Goal: Information Seeking & Learning: Check status

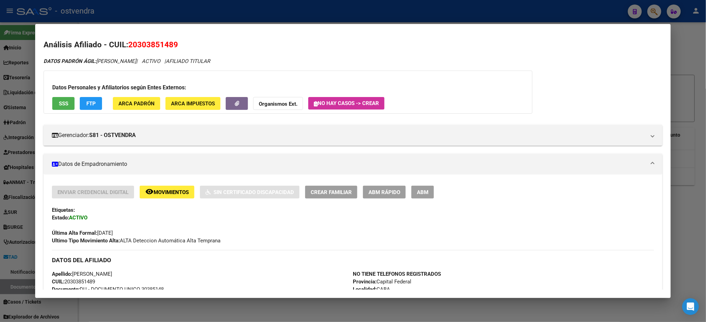
scroll to position [135, 0]
click at [230, 6] on div at bounding box center [353, 161] width 706 height 322
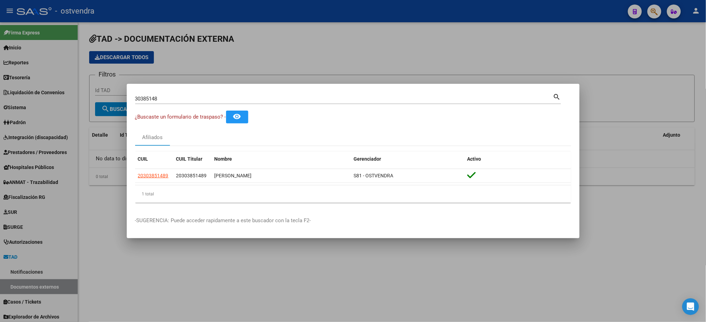
click at [578, 47] on div at bounding box center [353, 161] width 706 height 322
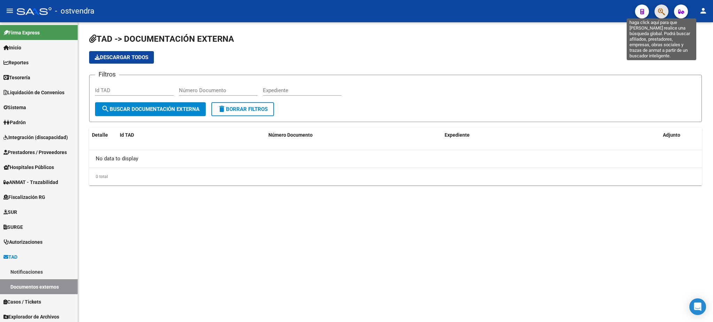
click at [661, 11] on icon "button" at bounding box center [661, 12] width 7 height 8
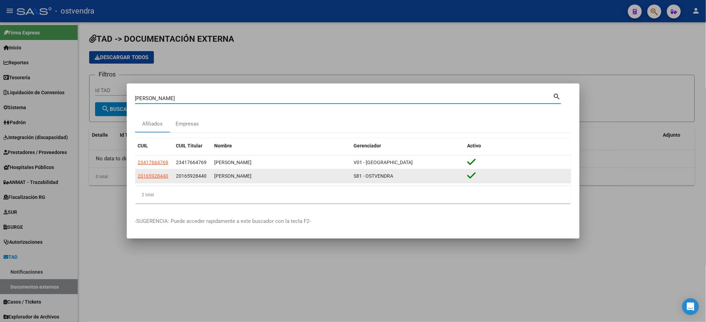
click at [194, 179] on span "20165928440" at bounding box center [191, 176] width 31 height 6
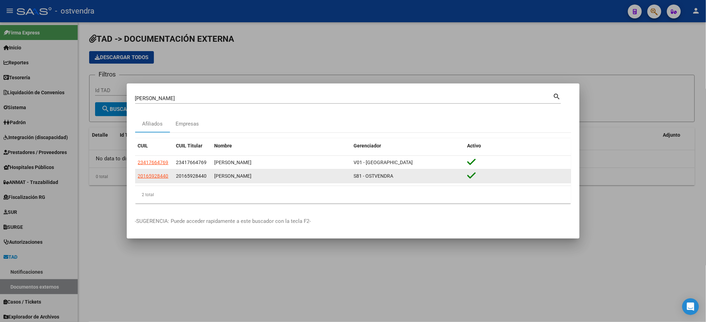
click at [194, 179] on span "20165928440" at bounding box center [191, 176] width 31 height 6
copy span "20165928440"
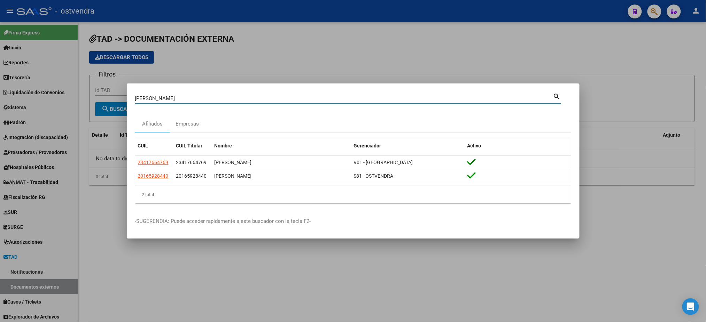
drag, startPoint x: 193, startPoint y: 96, endPoint x: 79, endPoint y: 110, distance: 114.3
click at [79, 110] on div "[PERSON_NAME] (apellido, dni, cuil, nro traspaso, cuit, obra social) search Afi…" at bounding box center [353, 161] width 706 height 322
paste input "20248945"
type input "20248945"
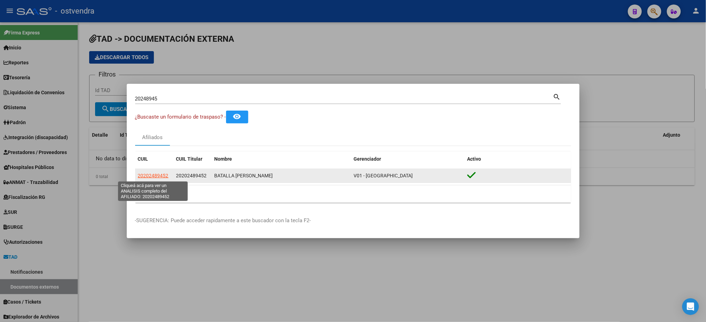
click at [155, 177] on span "20202489452" at bounding box center [153, 176] width 31 height 6
type textarea "20202489452"
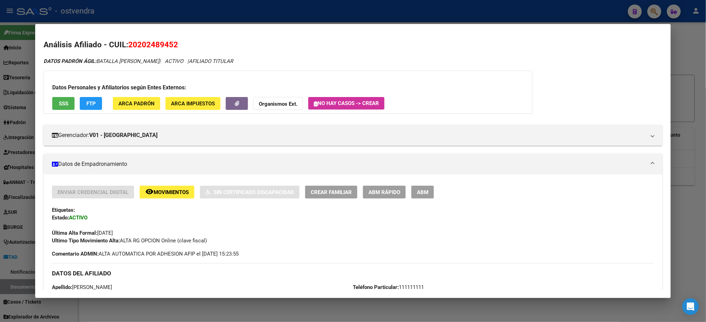
click at [89, 104] on span "FTP" at bounding box center [90, 104] width 9 height 6
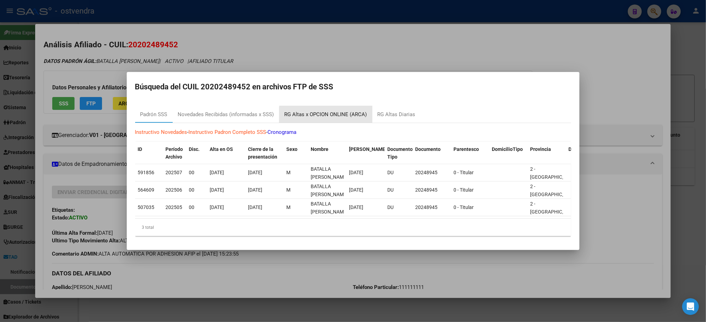
click at [326, 114] on div "RG Altas x OPCION ONLINE (ARCA)" at bounding box center [325, 115] width 83 height 8
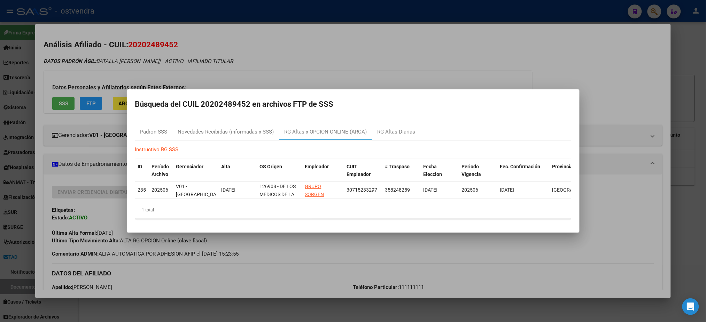
click at [336, 78] on div at bounding box center [353, 161] width 706 height 322
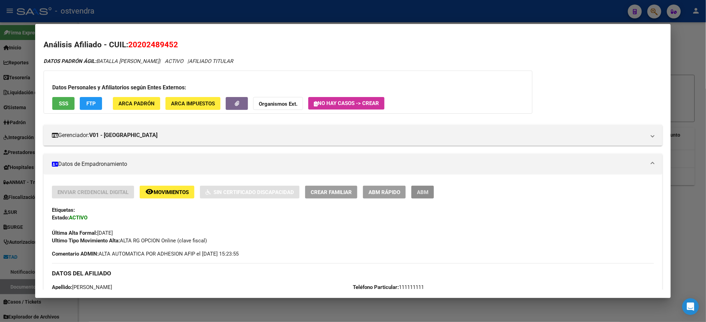
click at [425, 190] on span "ABM" at bounding box center [422, 192] width 11 height 6
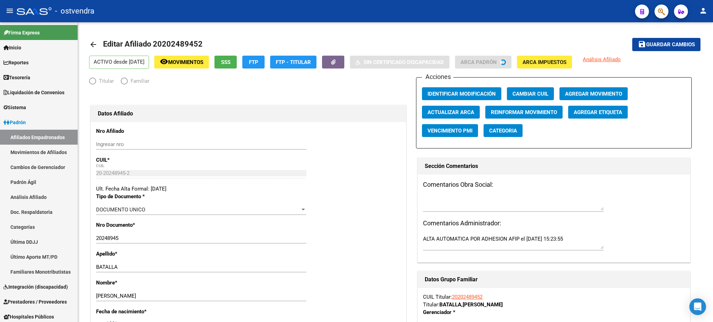
radio input "true"
type input "30-71523329-7"
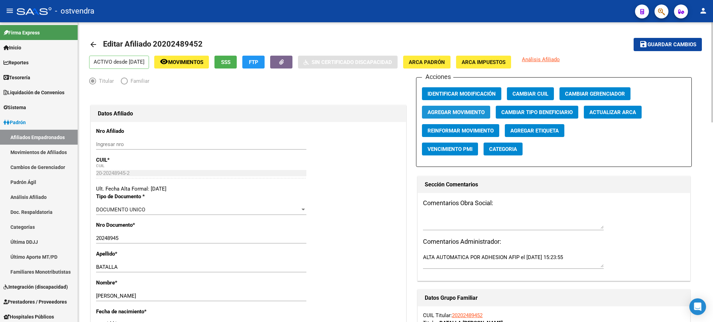
click at [457, 114] on span "Agregar Movimiento" at bounding box center [456, 112] width 57 height 6
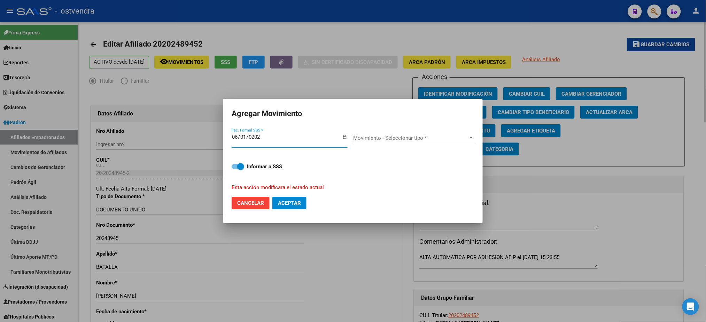
type input "[DATE]"
click at [448, 136] on span "Movimiento - Seleccionar tipo *" at bounding box center [410, 138] width 115 height 6
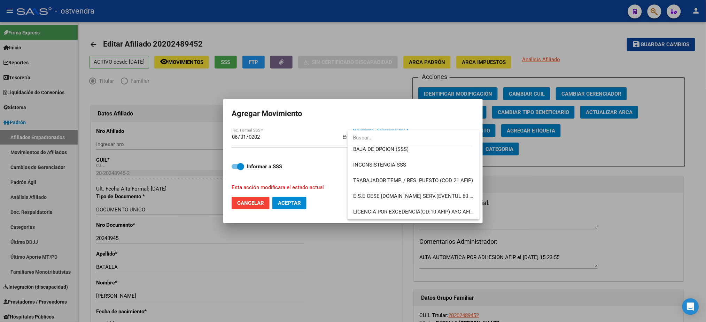
scroll to position [299, 0]
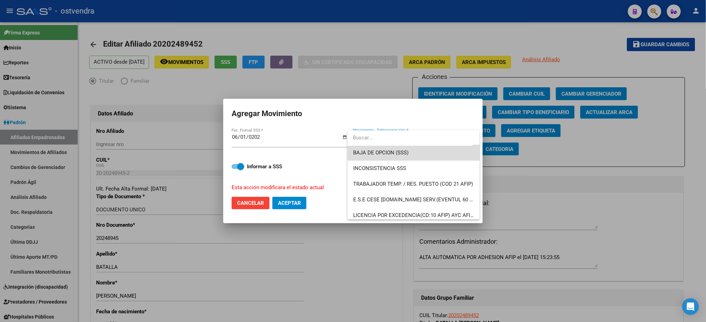
click at [423, 156] on span "BAJA DE OPCION (SSS)" at bounding box center [413, 153] width 121 height 16
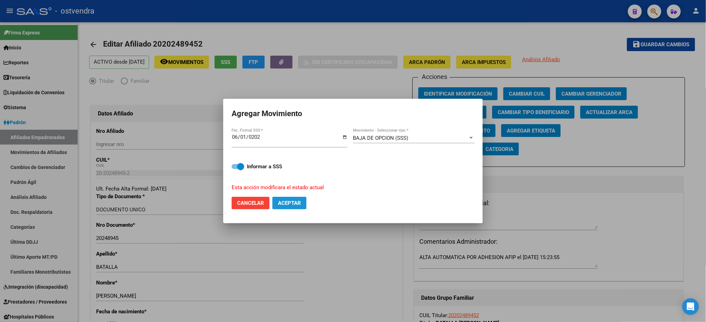
click at [295, 201] on span "Aceptar" at bounding box center [289, 203] width 23 height 6
checkbox input "false"
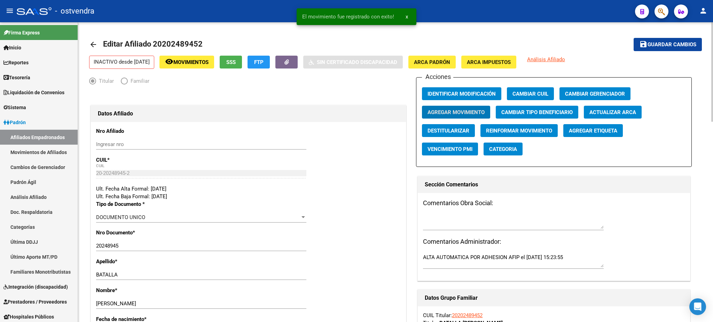
click at [592, 135] on button "Agregar Etiqueta" at bounding box center [593, 130] width 60 height 13
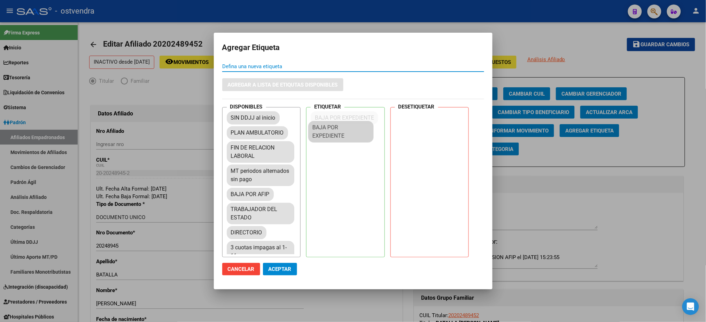
drag, startPoint x: 264, startPoint y: 247, endPoint x: 349, endPoint y: 125, distance: 148.6
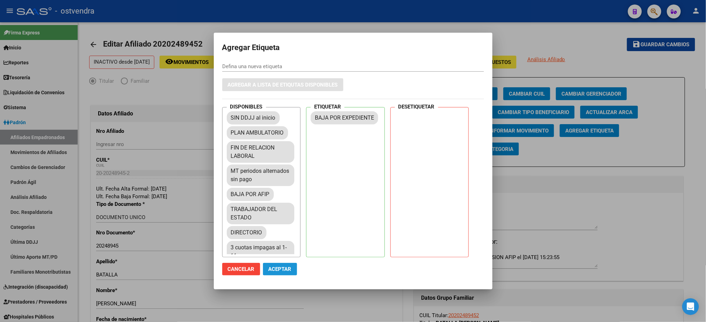
click at [274, 266] on button "Aceptar" at bounding box center [280, 269] width 34 height 13
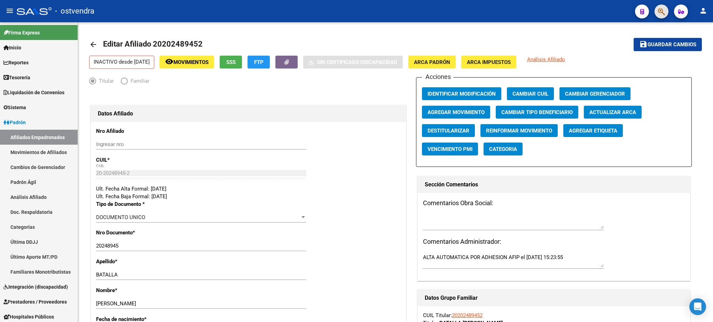
click at [661, 16] on span "button" at bounding box center [661, 12] width 7 height 14
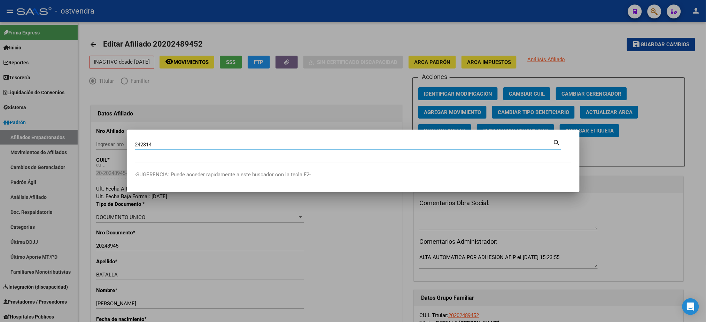
type input "242314"
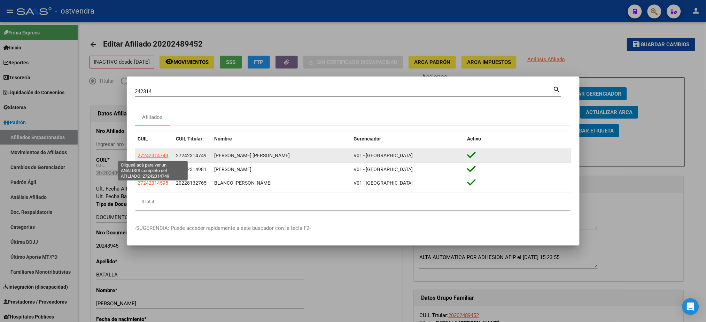
click at [157, 154] on span "27242314749" at bounding box center [153, 156] width 31 height 6
type textarea "27242314749"
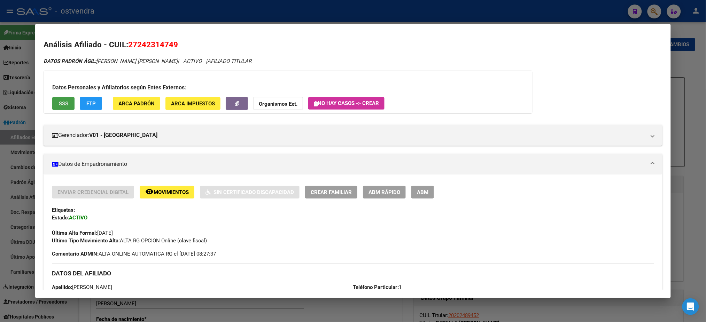
click at [65, 105] on button "SSS" at bounding box center [63, 103] width 22 height 13
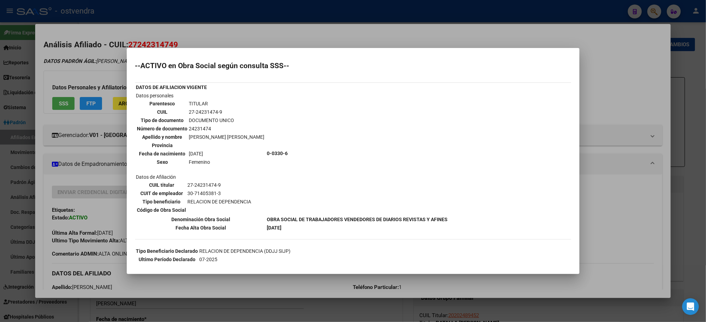
click at [101, 27] on div at bounding box center [353, 161] width 706 height 322
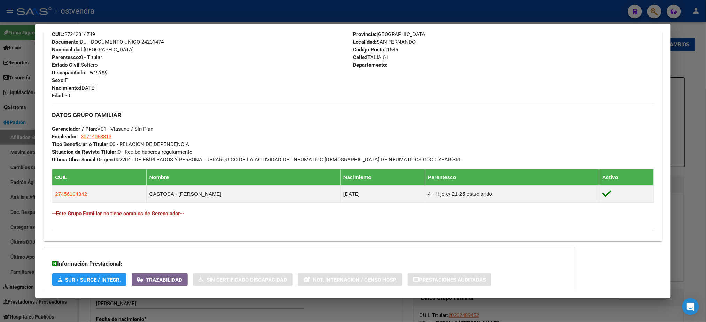
scroll to position [303, 0]
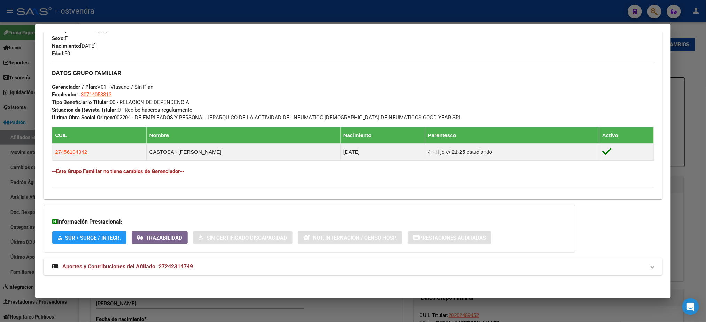
click at [577, 279] on div "DATOS PADRÓN ÁGIL: [PERSON_NAME] [PERSON_NAME] | ACTIVO | AFILIADO TITULAR Dato…" at bounding box center [353, 19] width 618 height 529
click at [638, 263] on mat-panel-title "Aportes y Contribuciones del Afiliado: 27242314749" at bounding box center [348, 267] width 593 height 8
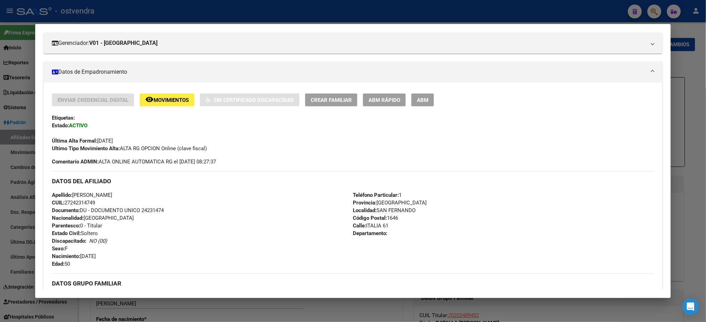
scroll to position [0, 0]
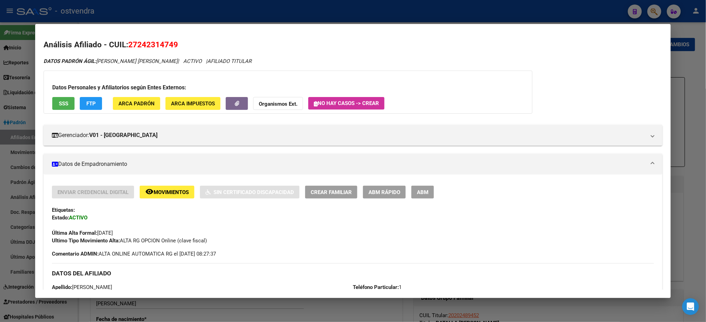
click at [561, 7] on div at bounding box center [353, 161] width 706 height 322
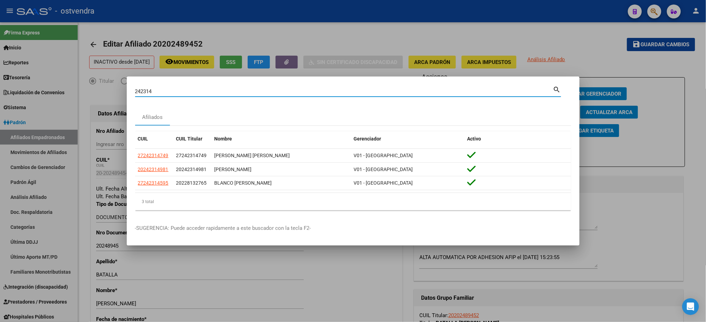
drag, startPoint x: 166, startPoint y: 90, endPoint x: 82, endPoint y: 90, distance: 84.3
click at [82, 90] on div "242314 Buscar (apellido, dni, cuil, nro traspaso, cuit, obra social) search Afi…" at bounding box center [353, 161] width 706 height 322
paste input "55342277"
type input "55342277"
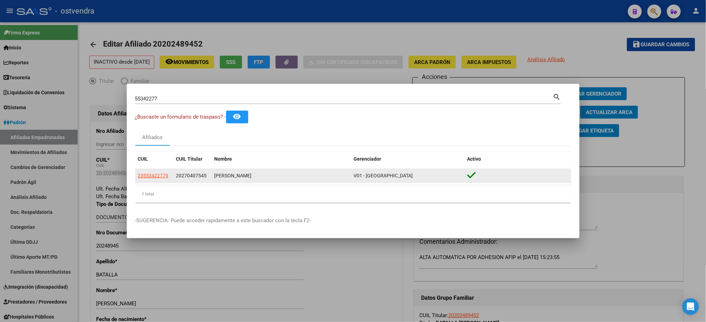
click at [162, 172] on app-link-go-to "23553422779" at bounding box center [153, 176] width 31 height 8
click at [162, 173] on span "23553422779" at bounding box center [153, 176] width 31 height 6
type textarea "23553422779"
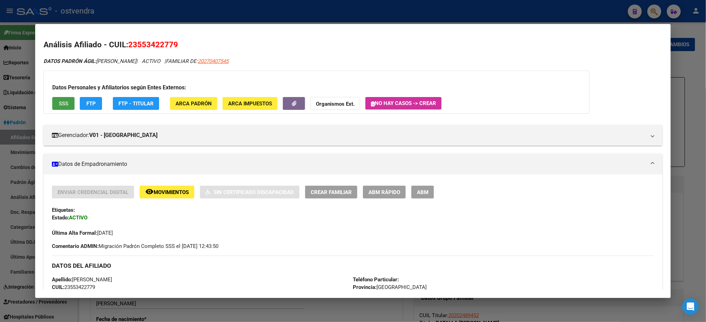
click at [60, 102] on span "SSS" at bounding box center [63, 104] width 9 height 6
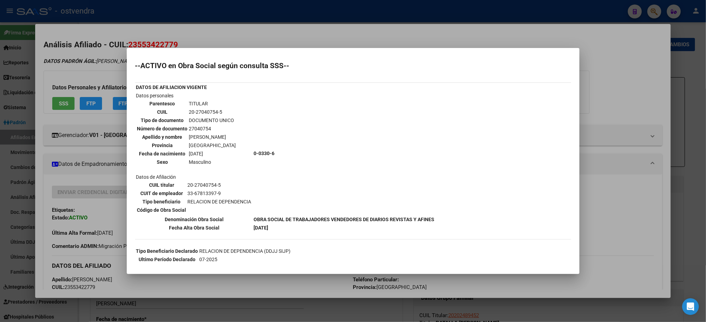
click at [95, 72] on div at bounding box center [353, 161] width 706 height 322
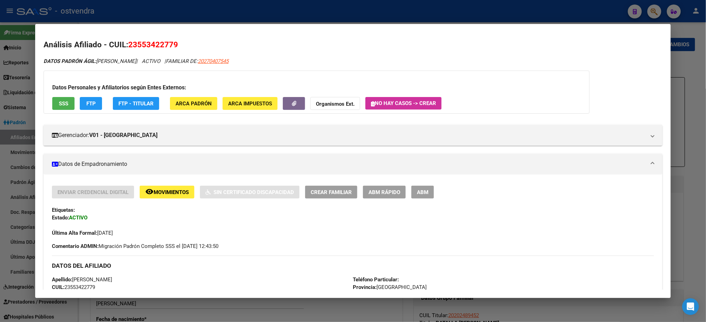
click at [86, 104] on span "FTP" at bounding box center [90, 104] width 9 height 6
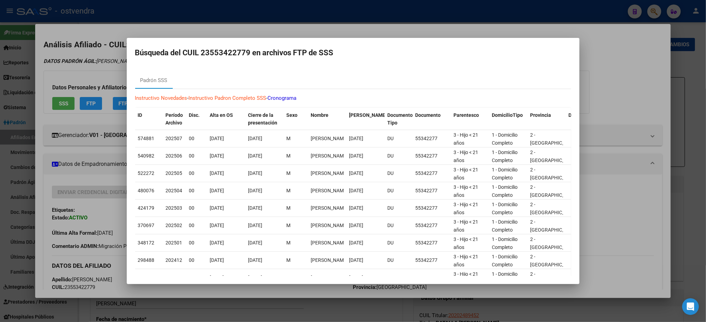
click at [92, 75] on div at bounding box center [353, 161] width 706 height 322
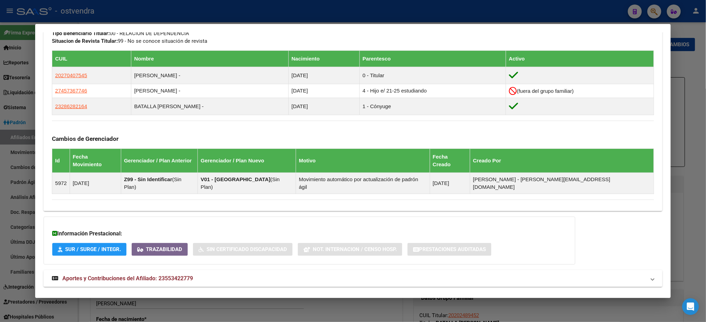
scroll to position [385, 0]
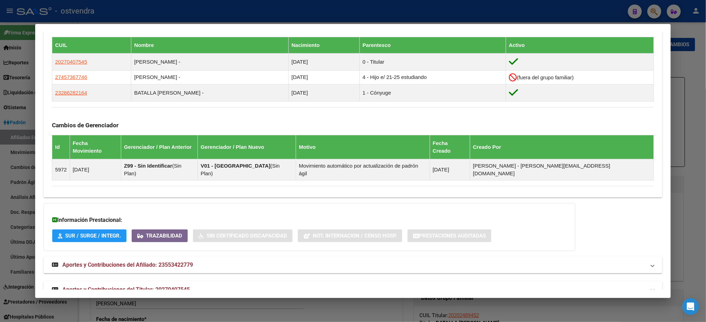
click at [614, 286] on mat-panel-title "Aportes y Contribuciones del Titular: 20270407545" at bounding box center [348, 290] width 593 height 8
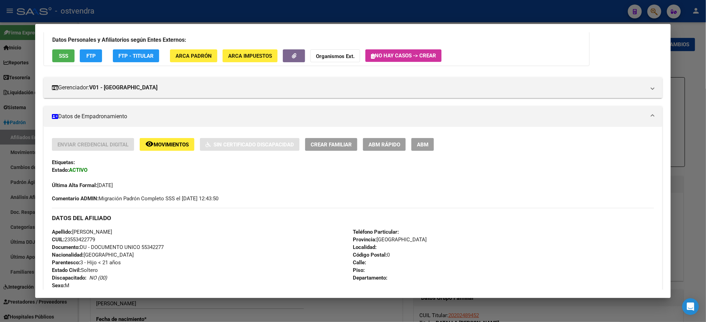
scroll to position [0, 0]
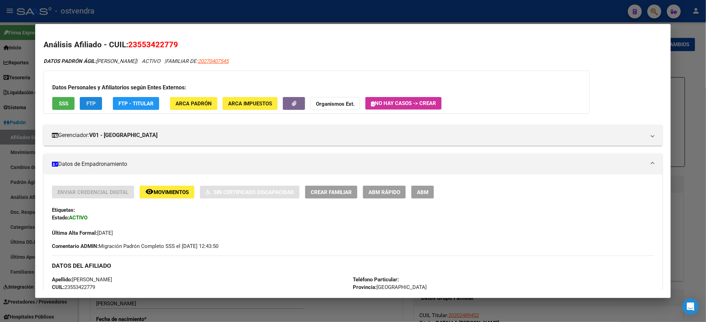
click at [86, 102] on span "FTP" at bounding box center [90, 104] width 9 height 6
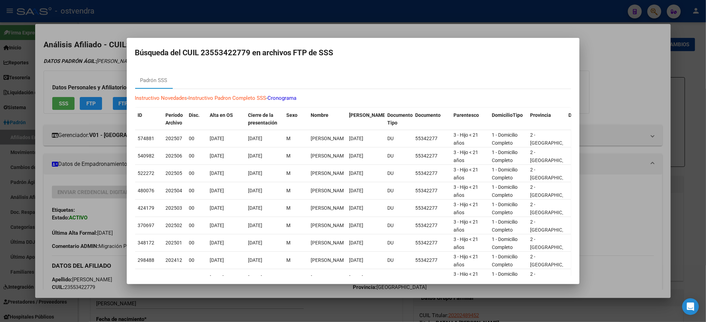
click at [608, 51] on div at bounding box center [353, 161] width 706 height 322
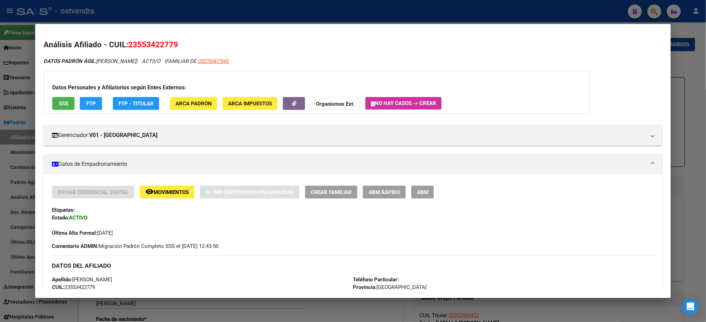
click at [695, 80] on div at bounding box center [353, 161] width 706 height 322
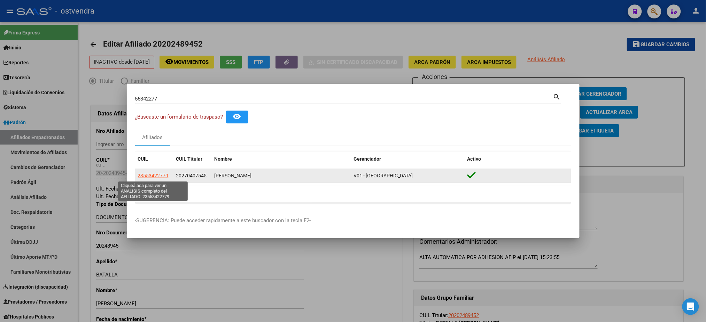
click at [158, 177] on span "23553422779" at bounding box center [153, 176] width 31 height 6
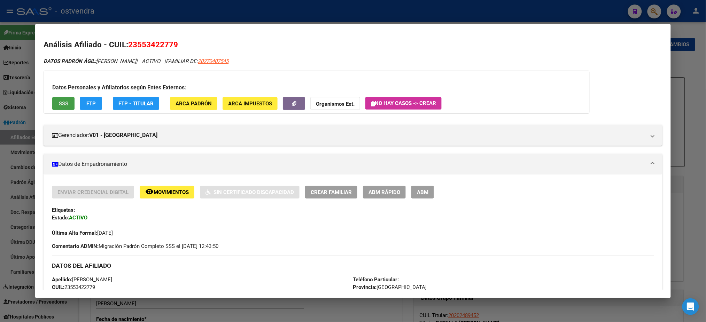
click at [60, 101] on span "SSS" at bounding box center [63, 104] width 9 height 6
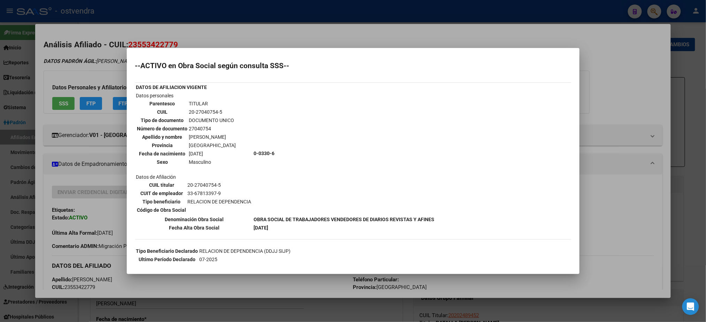
click at [60, 100] on div at bounding box center [353, 161] width 706 height 322
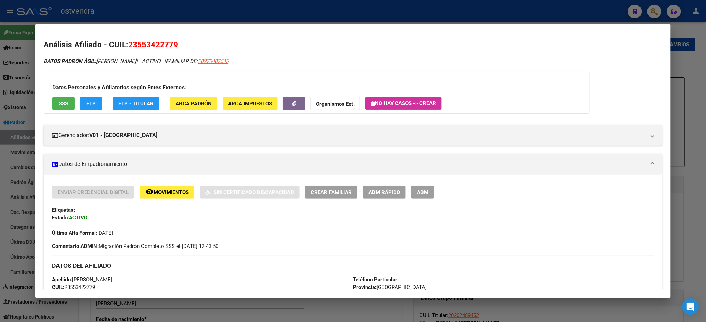
click at [92, 109] on button "FTP" at bounding box center [91, 103] width 22 height 13
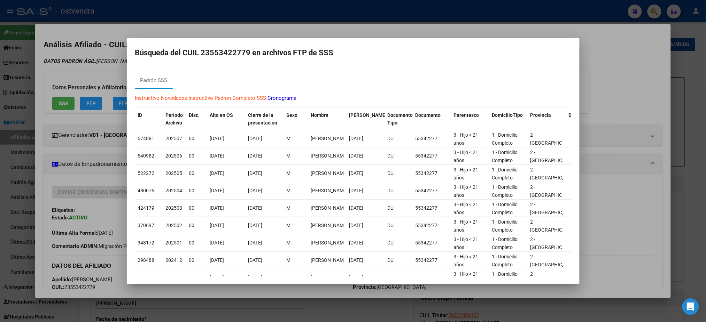
click at [179, 18] on div at bounding box center [353, 161] width 706 height 322
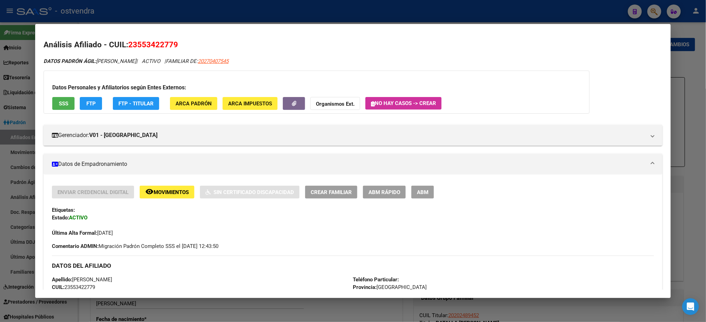
click at [221, 8] on div at bounding box center [353, 161] width 706 height 322
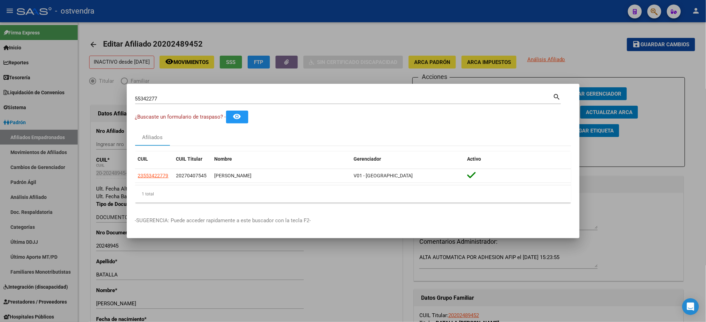
drag, startPoint x: 371, startPoint y: 94, endPoint x: 179, endPoint y: 94, distance: 191.8
click at [179, 94] on div "55342277 Buscar (apellido, dni, [PERSON_NAME], [PERSON_NAME], cuit, obra social)" at bounding box center [344, 99] width 418 height 10
click at [179, 97] on div "55342277 Buscar (apellido, dni, [PERSON_NAME], [PERSON_NAME], cuit, obra social)" at bounding box center [344, 99] width 418 height 10
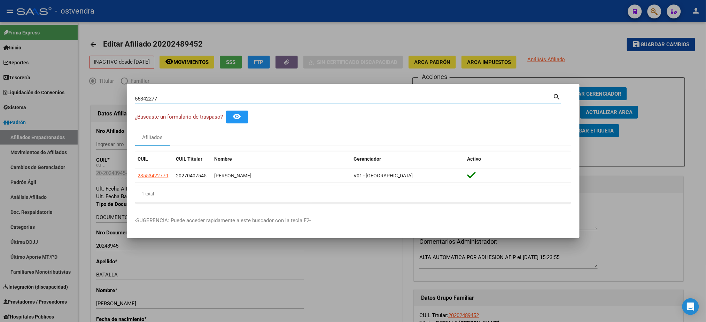
drag, startPoint x: 179, startPoint y: 97, endPoint x: 35, endPoint y: 124, distance: 147.0
click at [35, 124] on div "55342277 Buscar (apellido, dni, cuil, nro traspaso, cuit, obra social) search ¿…" at bounding box center [353, 161] width 706 height 322
type input "28145091"
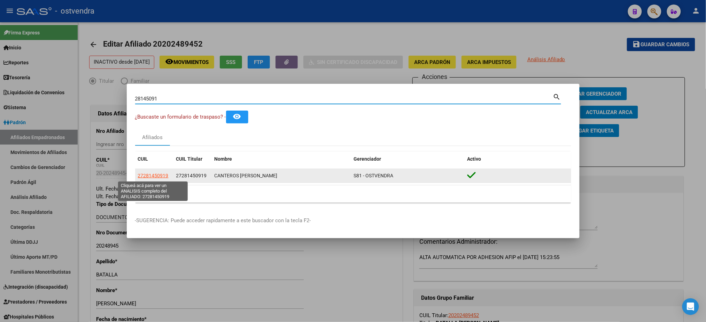
click at [150, 176] on span "27281450919" at bounding box center [153, 176] width 31 height 6
type textarea "27281450919"
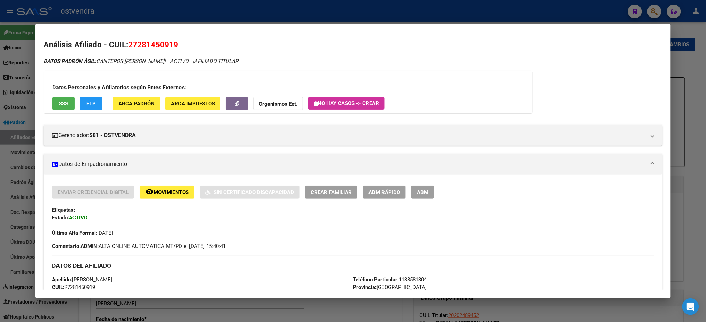
click at [245, 245] on div "Enviar Credencial Digital remove_red_eye Movimientos Sin Certificado Discapacid…" at bounding box center [353, 218] width 602 height 64
click at [89, 108] on button "FTP" at bounding box center [91, 103] width 22 height 13
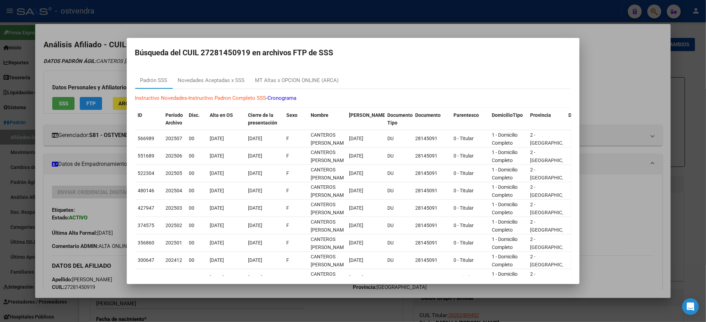
click at [203, 13] on div at bounding box center [353, 161] width 706 height 322
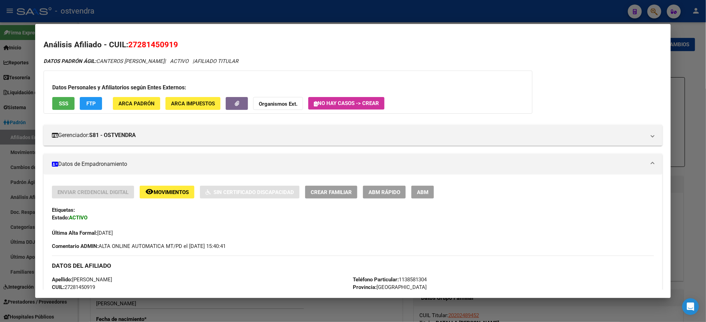
click at [203, 13] on div at bounding box center [353, 161] width 706 height 322
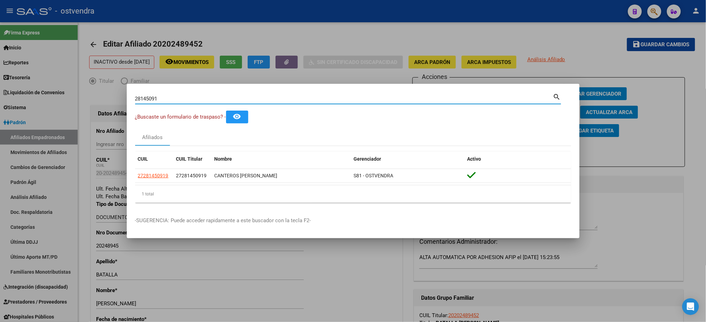
drag, startPoint x: 180, startPoint y: 101, endPoint x: 52, endPoint y: 111, distance: 128.5
click at [52, 111] on div "28145091 Buscar (apellido, dni, cuil, nro traspaso, cuit, obra social) search ¿…" at bounding box center [353, 161] width 706 height 322
type input "56047367"
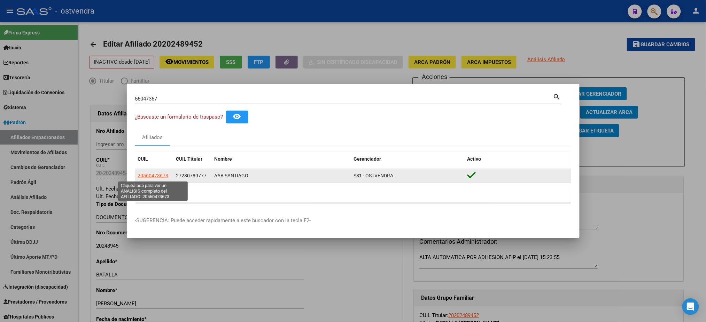
click at [151, 173] on span "20560473673" at bounding box center [153, 176] width 31 height 6
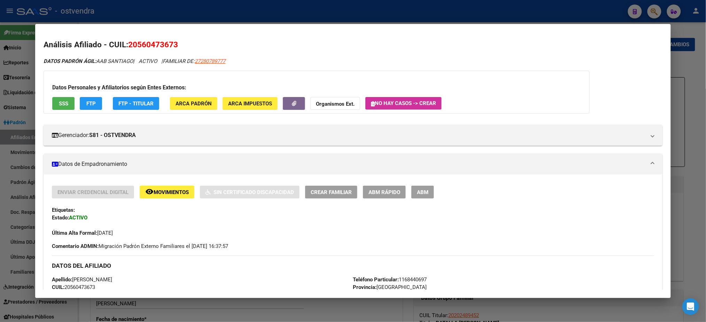
click at [222, 61] on span "27280789777" at bounding box center [210, 61] width 31 height 6
type textarea "27280789777"
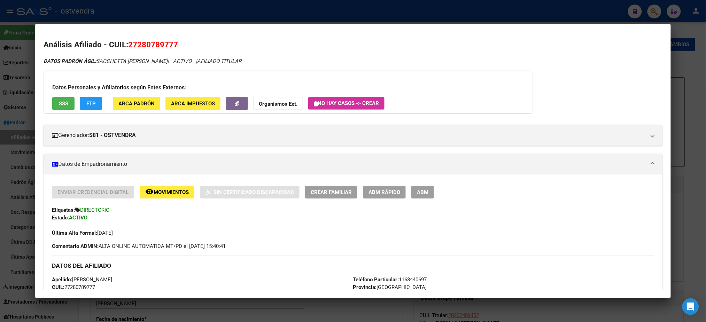
click at [179, 12] on div at bounding box center [353, 161] width 706 height 322
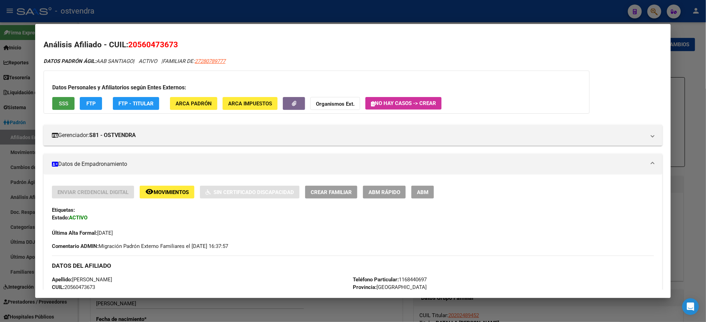
click at [59, 103] on span "SSS" at bounding box center [63, 104] width 9 height 6
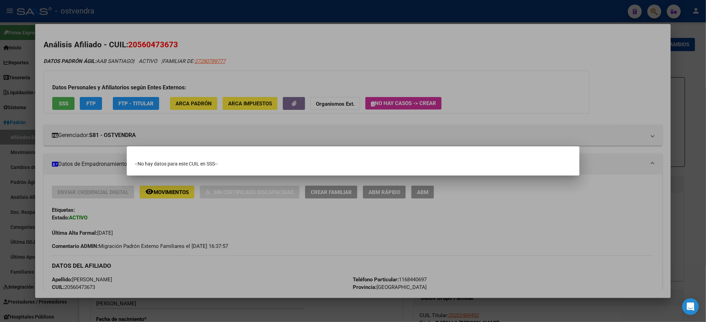
click at [158, 66] on div at bounding box center [353, 161] width 706 height 322
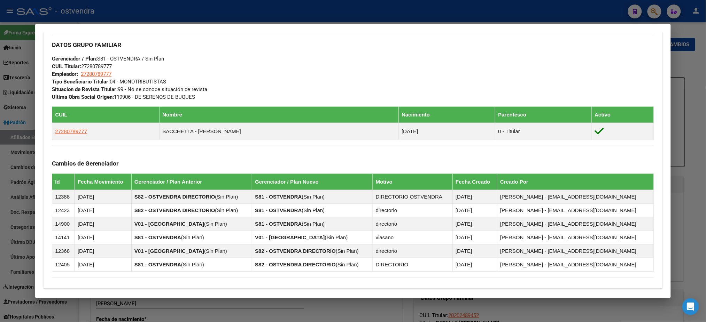
scroll to position [430, 0]
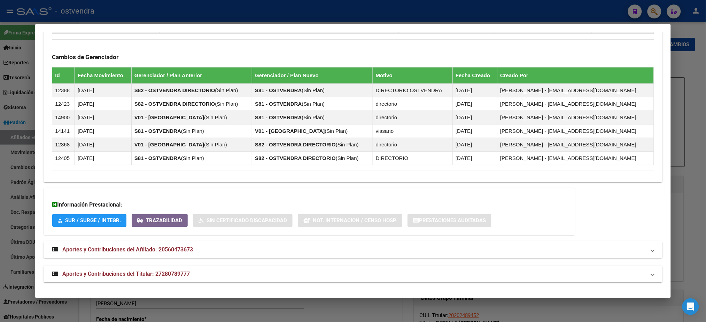
click at [620, 272] on mat-panel-title "Aportes y Contribuciones del Titular: 27280789777" at bounding box center [348, 274] width 593 height 8
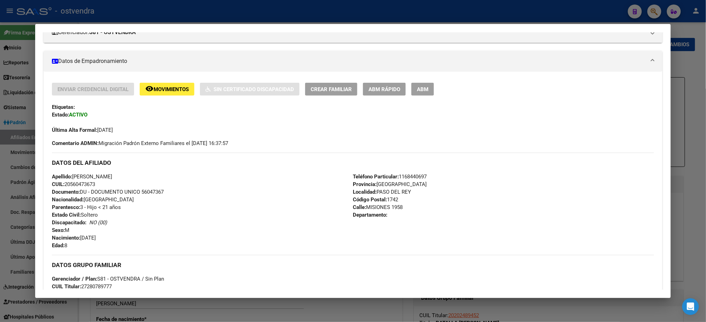
scroll to position [0, 0]
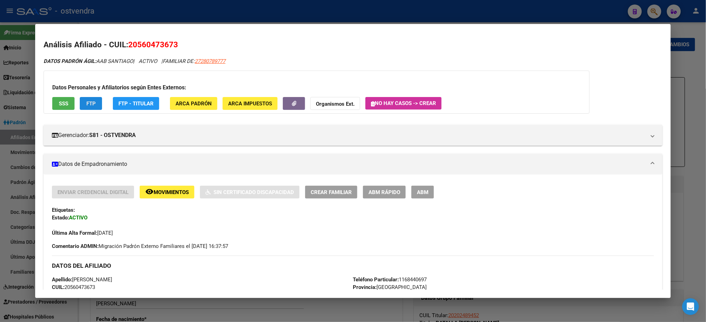
click at [87, 105] on span "FTP" at bounding box center [90, 104] width 9 height 6
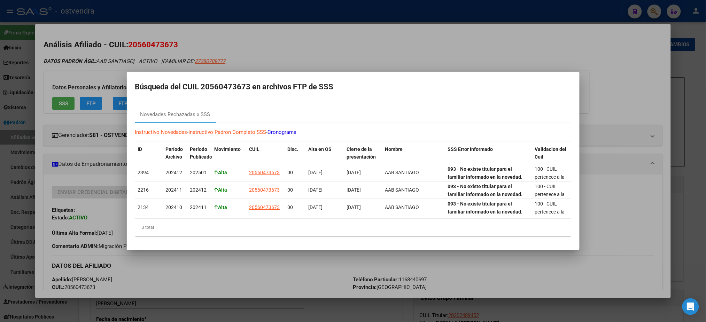
click at [324, 64] on div at bounding box center [353, 161] width 706 height 322
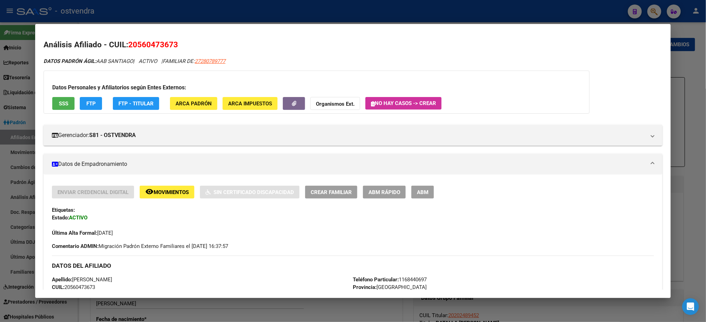
click at [330, 60] on div "DATOS PADRÓN ÁGIL: AAB SANTIAGO | ACTIVO | FAMILIAR DE: 27280789777" at bounding box center [353, 61] width 618 height 8
